Goal: Task Accomplishment & Management: Manage account settings

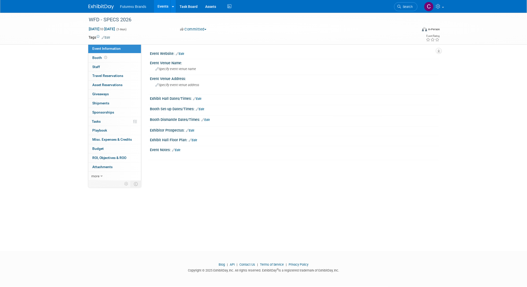
click at [130, 8] on span "Futurevu Brands" at bounding box center [133, 7] width 26 height 4
click at [165, 7] on link "Events" at bounding box center [163, 6] width 19 height 13
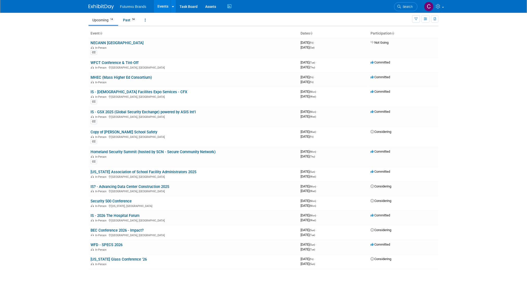
scroll to position [6, 0]
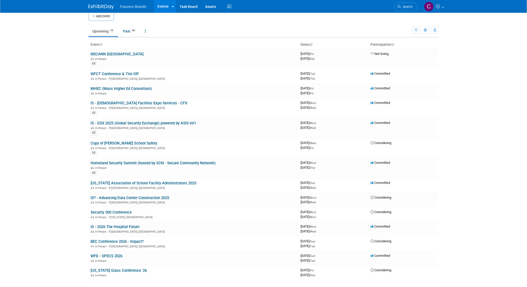
click at [128, 161] on link "Homeland Security Summit (hosted by SCN - Secure Community Network)" at bounding box center [153, 163] width 125 height 5
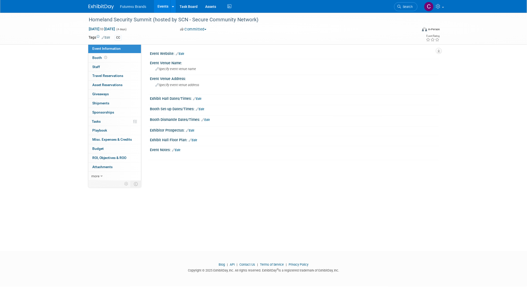
click at [200, 109] on link "Edit" at bounding box center [200, 109] width 8 height 4
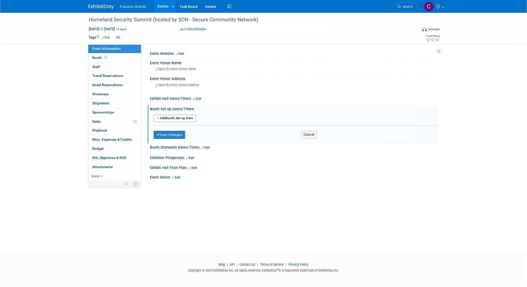
click at [169, 117] on button "Add Another Booth Set-up Date" at bounding box center [175, 118] width 42 height 8
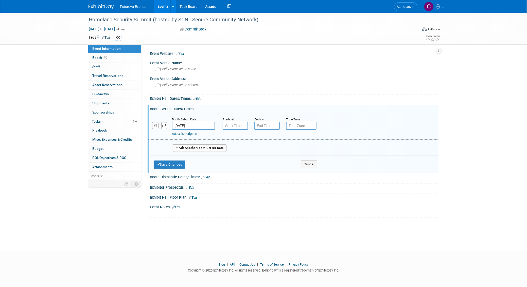
click at [192, 133] on link "Add a Description" at bounding box center [184, 134] width 25 height 4
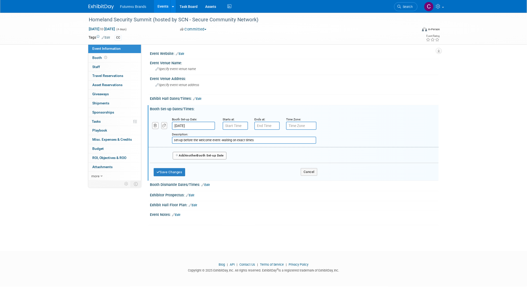
click at [260, 141] on input "set-up before the welcome event -waiting on exact times" at bounding box center [244, 139] width 144 height 7
type input "set-up before the welcome event -waiting on exact times"
click at [179, 171] on button "Save Changes" at bounding box center [169, 172] width 31 height 8
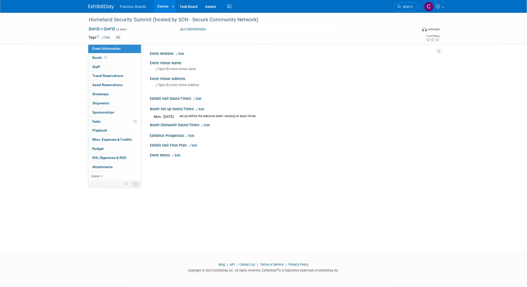
click at [200, 100] on link "Edit" at bounding box center [197, 99] width 8 height 4
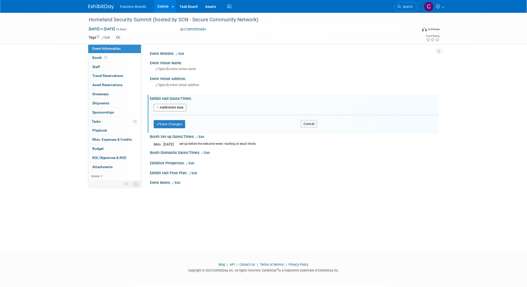
click at [171, 108] on button "Add Another Exhibit Date" at bounding box center [170, 108] width 33 height 8
select select "9"
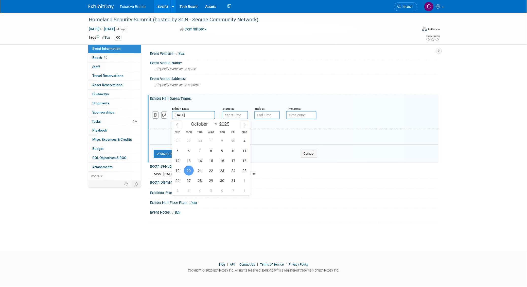
click at [196, 113] on input "Oct 20, 2025" at bounding box center [193, 115] width 43 height 8
click at [200, 168] on span "21" at bounding box center [200, 170] width 10 height 10
type input "Oct 21, 2025"
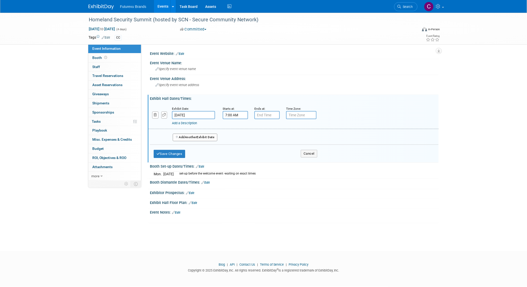
click at [231, 115] on input "7:00 AM" at bounding box center [235, 115] width 25 height 8
click at [233, 128] on span at bounding box center [234, 127] width 9 height 9
click at [280, 137] on button "AM" at bounding box center [278, 138] width 9 height 9
click at [280, 137] on button "PM" at bounding box center [278, 138] width 9 height 9
type input "8:00 AM"
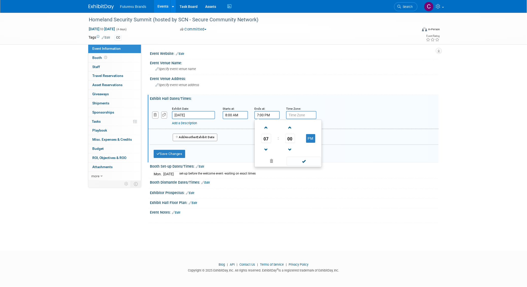
click at [265, 114] on input "7:00 PM" at bounding box center [266, 115] width 25 height 8
click at [267, 130] on span at bounding box center [266, 127] width 9 height 9
click at [267, 146] on span at bounding box center [266, 149] width 9 height 9
click at [267, 147] on span at bounding box center [266, 149] width 9 height 9
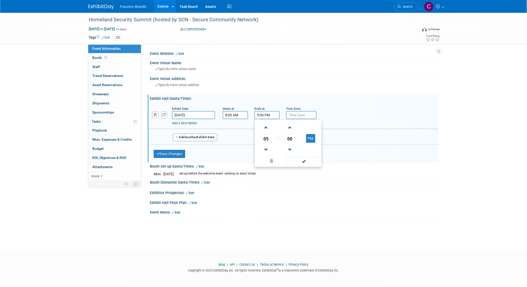
click at [311, 137] on button "PM" at bounding box center [310, 138] width 9 height 9
type input "5:00 AM"
click at [306, 160] on span at bounding box center [304, 160] width 34 height 9
click at [200, 139] on button "Add Another Exhibit Date" at bounding box center [195, 137] width 45 height 8
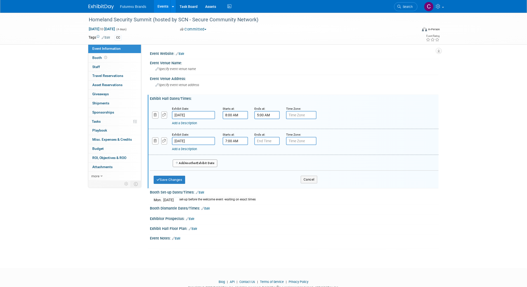
click at [236, 140] on input "7:00 AM" at bounding box center [235, 141] width 25 height 8
click at [235, 153] on span at bounding box center [234, 153] width 9 height 9
type input "8:00 AM"
click at [270, 185] on span at bounding box center [272, 186] width 34 height 9
click at [272, 141] on input "7:00 PM" at bounding box center [266, 141] width 25 height 8
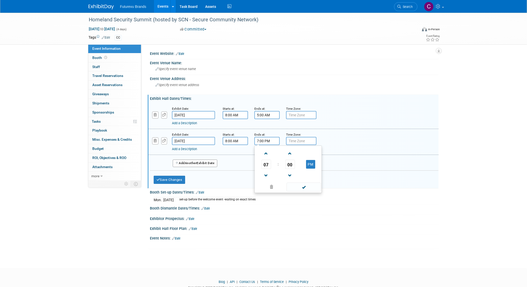
click at [267, 154] on span at bounding box center [266, 153] width 9 height 9
click at [266, 173] on span at bounding box center [266, 175] width 9 height 9
click at [308, 164] on button "PM" at bounding box center [310, 164] width 9 height 9
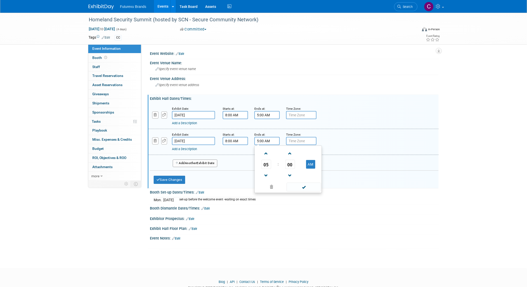
click at [310, 161] on button "AM" at bounding box center [310, 164] width 9 height 9
type input "5:00 PM"
click at [306, 187] on span at bounding box center [304, 186] width 34 height 9
click at [163, 179] on button "Save Changes" at bounding box center [169, 179] width 31 height 8
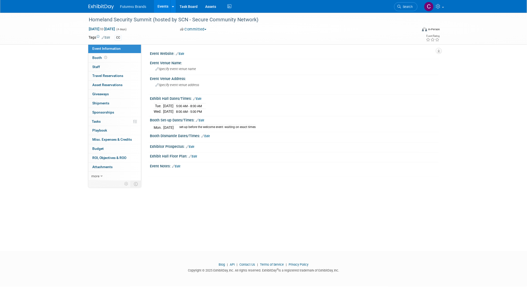
click at [94, 55] on link "Booth" at bounding box center [114, 57] width 53 height 9
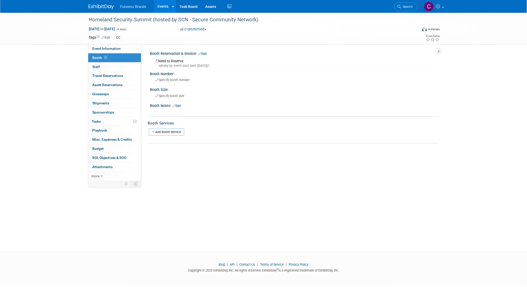
click at [174, 132] on link "Add Booth Service" at bounding box center [166, 131] width 35 height 7
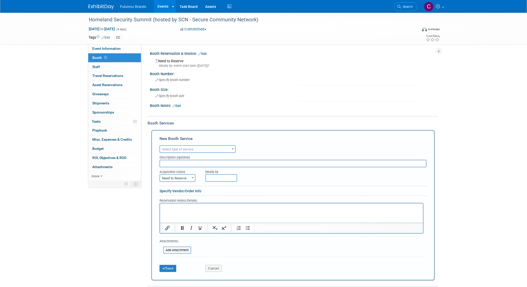
click at [181, 105] on link "Edit" at bounding box center [176, 106] width 8 height 4
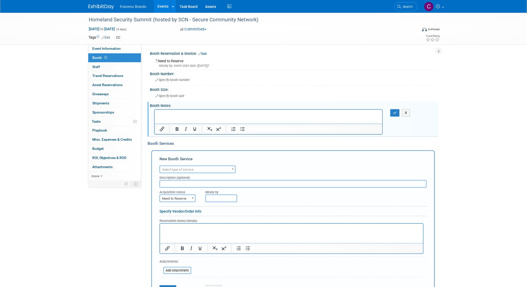
click at [165, 112] on p "Rich Text Area. Press ALT-0 for help." at bounding box center [268, 113] width 222 height 5
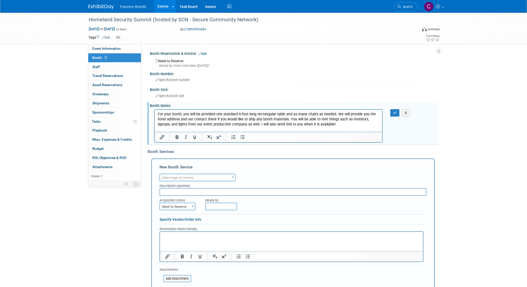
click at [396, 113] on icon "button" at bounding box center [395, 113] width 4 height 4
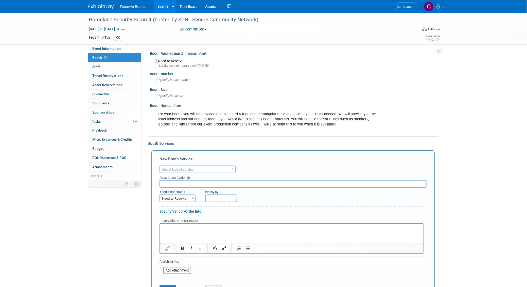
click at [466, 135] on div "Homeland Security Summit (hosted by SCN - Secure Community Network) Oct 20, 202…" at bounding box center [263, 165] width 527 height 304
